Goal: Transaction & Acquisition: Subscribe to service/newsletter

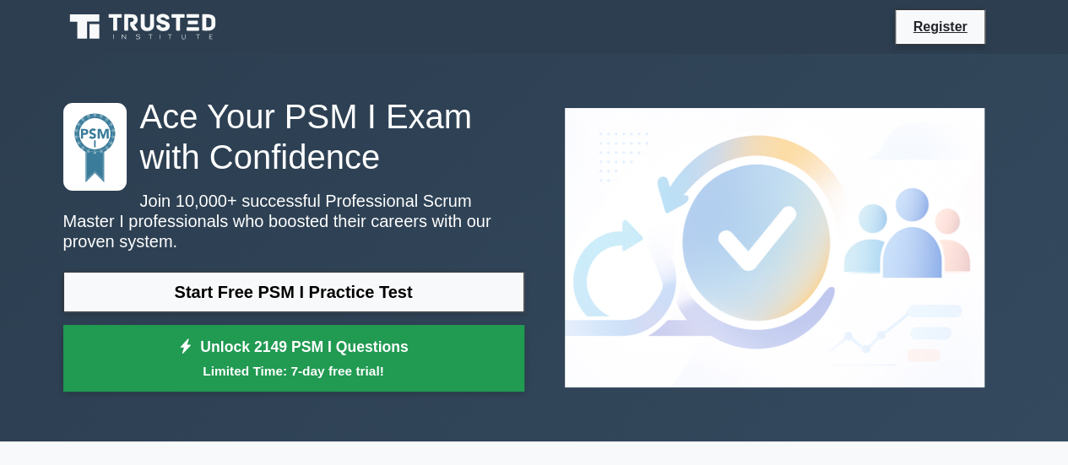
click at [340, 350] on link "Unlock 2149 PSM I Questions Limited Time: 7-day free trial!" at bounding box center [293, 359] width 461 height 68
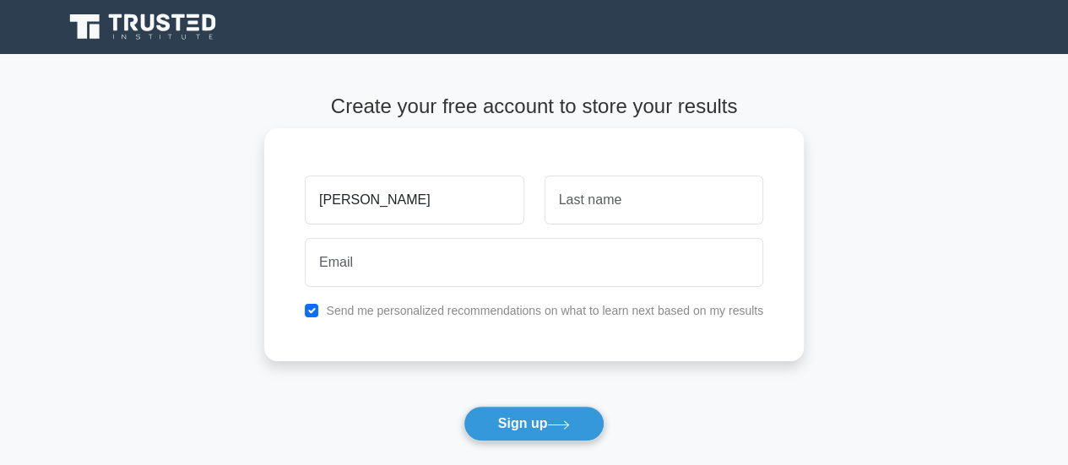
type input "[PERSON_NAME]"
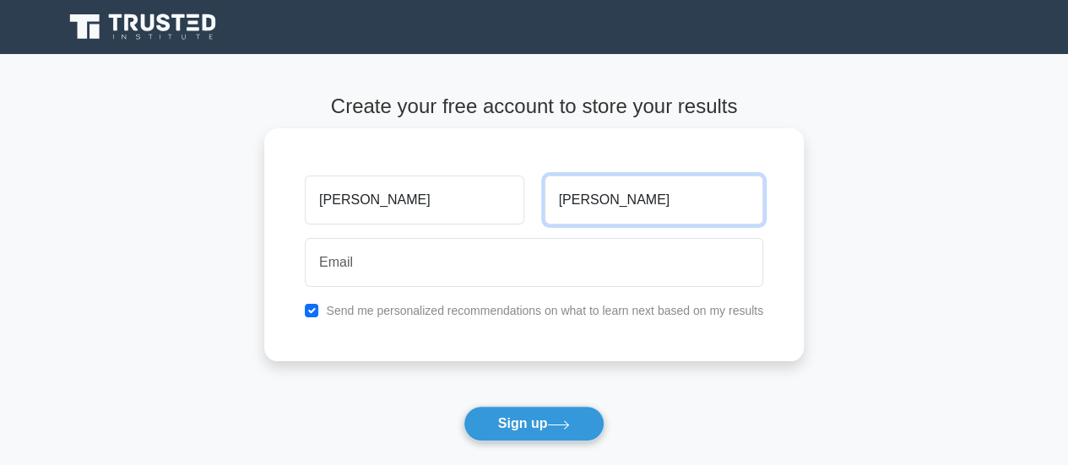
type input "[PERSON_NAME]"
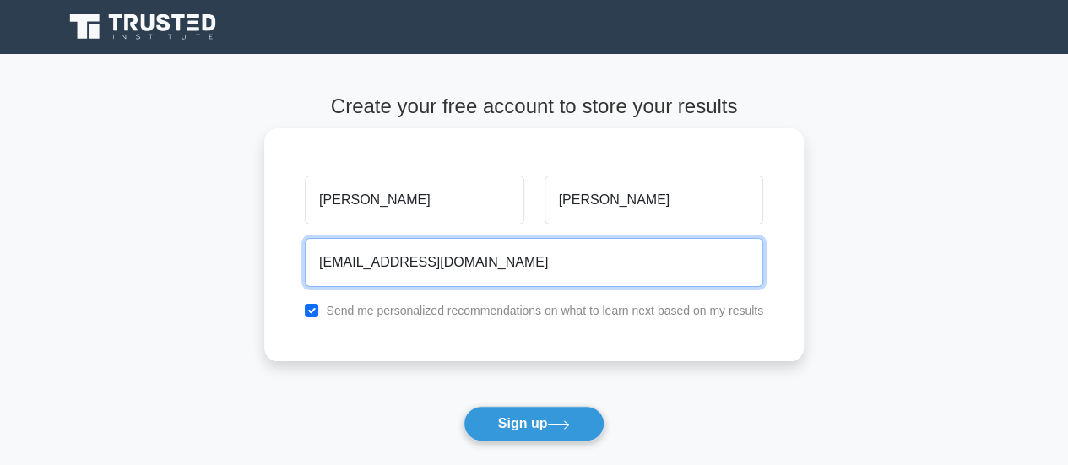
type input "[EMAIL_ADDRESS][DOMAIN_NAME]"
click at [464, 406] on button "Sign up" at bounding box center [535, 423] width 142 height 35
